Goal: Check status: Check status

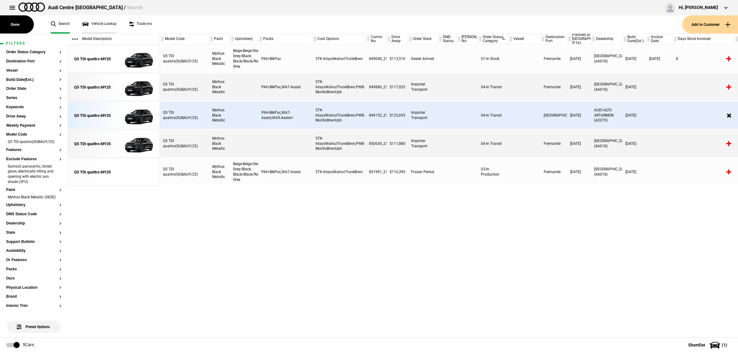
scroll to position [0, 59]
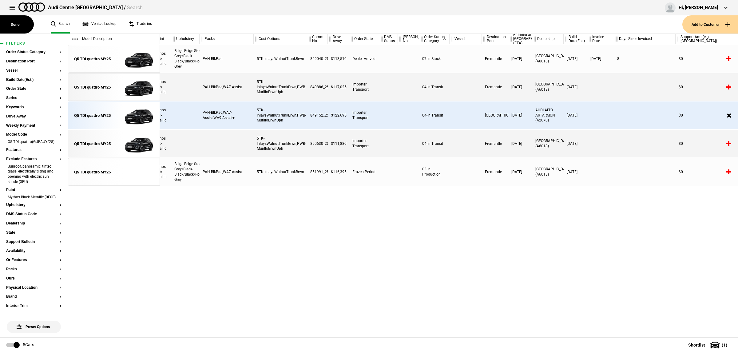
click at [57, 23] on link "Search" at bounding box center [60, 24] width 19 height 18
drag, startPoint x: 153, startPoint y: 33, endPoint x: 114, endPoint y: 32, distance: 38.4
click at [117, 33] on ul "Search Vehicle Lookup Trade ins" at bounding box center [364, 24] width 638 height 18
click at [106, 30] on link "Vehicle Lookup" at bounding box center [99, 24] width 34 height 18
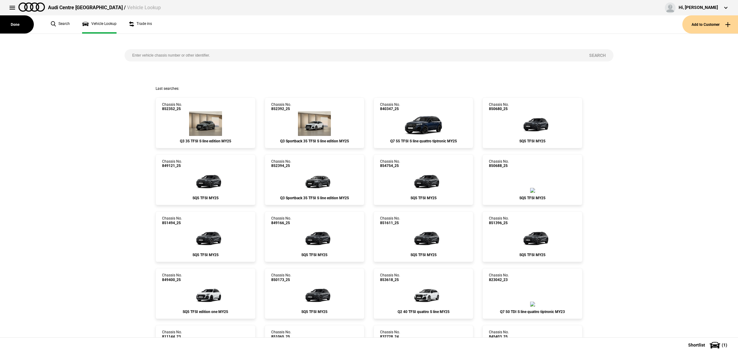
click at [223, 57] on input "search" at bounding box center [353, 55] width 457 height 12
paste input "850234"
type input "850234"
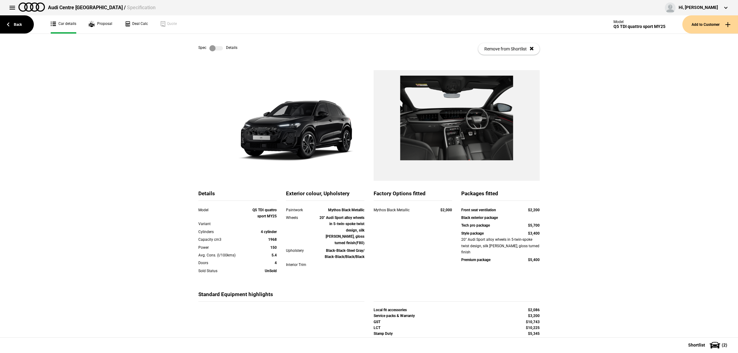
click at [216, 48] on label at bounding box center [216, 48] width 14 height 6
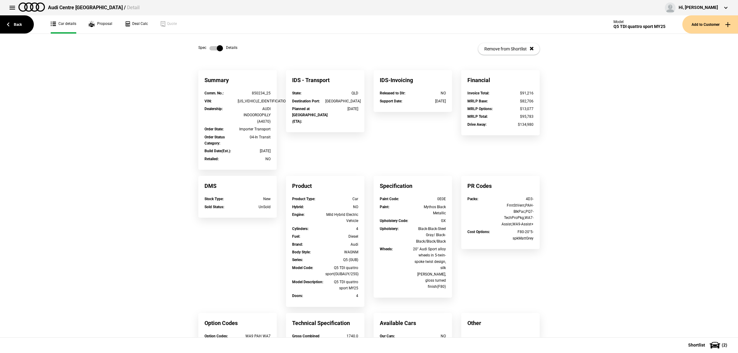
click at [254, 90] on div "850234_25" at bounding box center [254, 93] width 33 height 6
drag, startPoint x: 261, startPoint y: 92, endPoint x: 242, endPoint y: 91, distance: 19.7
click at [242, 91] on div "850234_25" at bounding box center [254, 93] width 33 height 6
copy div "850234"
